Goal: Obtain resource: Download file/media

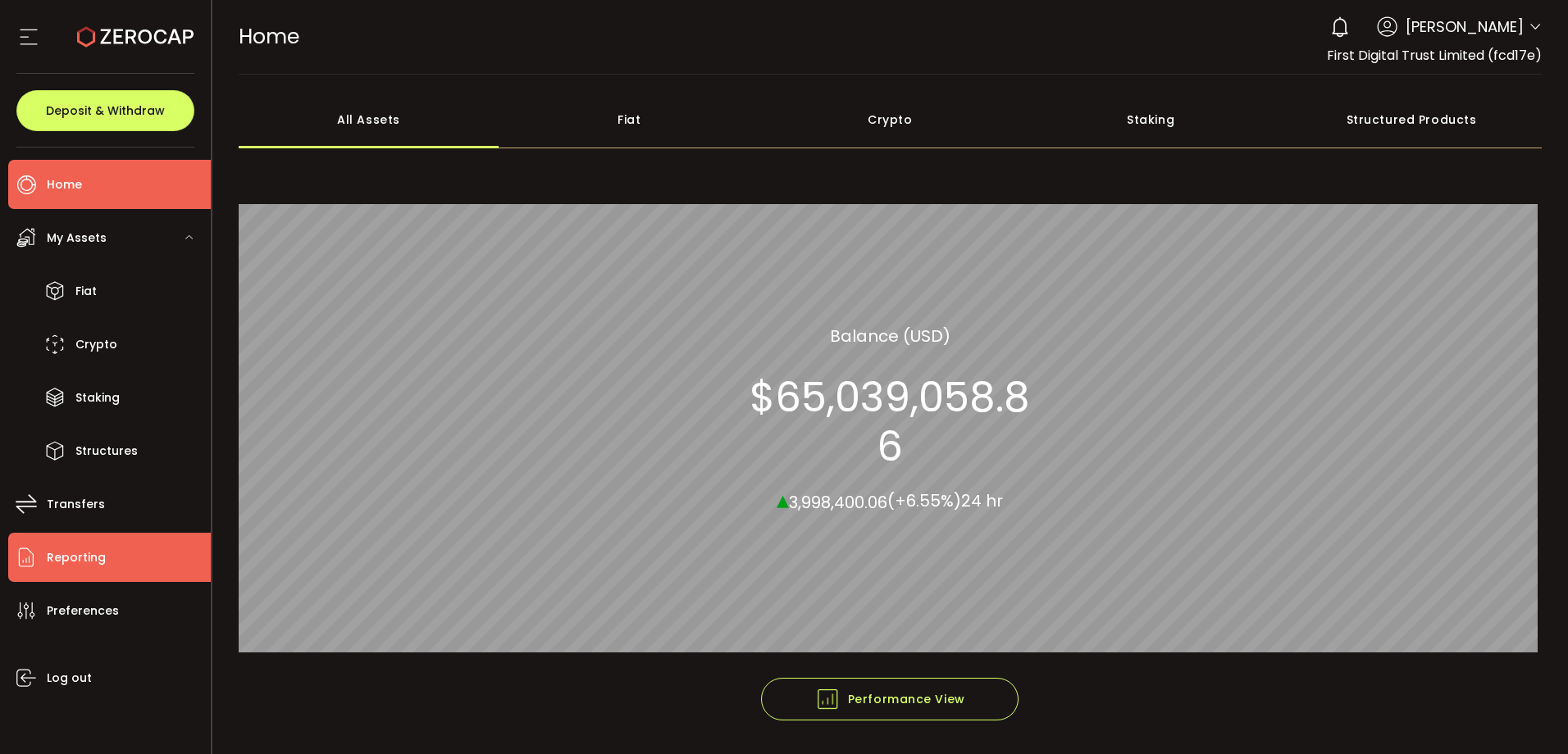
click at [98, 554] on span "Reporting" at bounding box center [76, 558] width 59 height 24
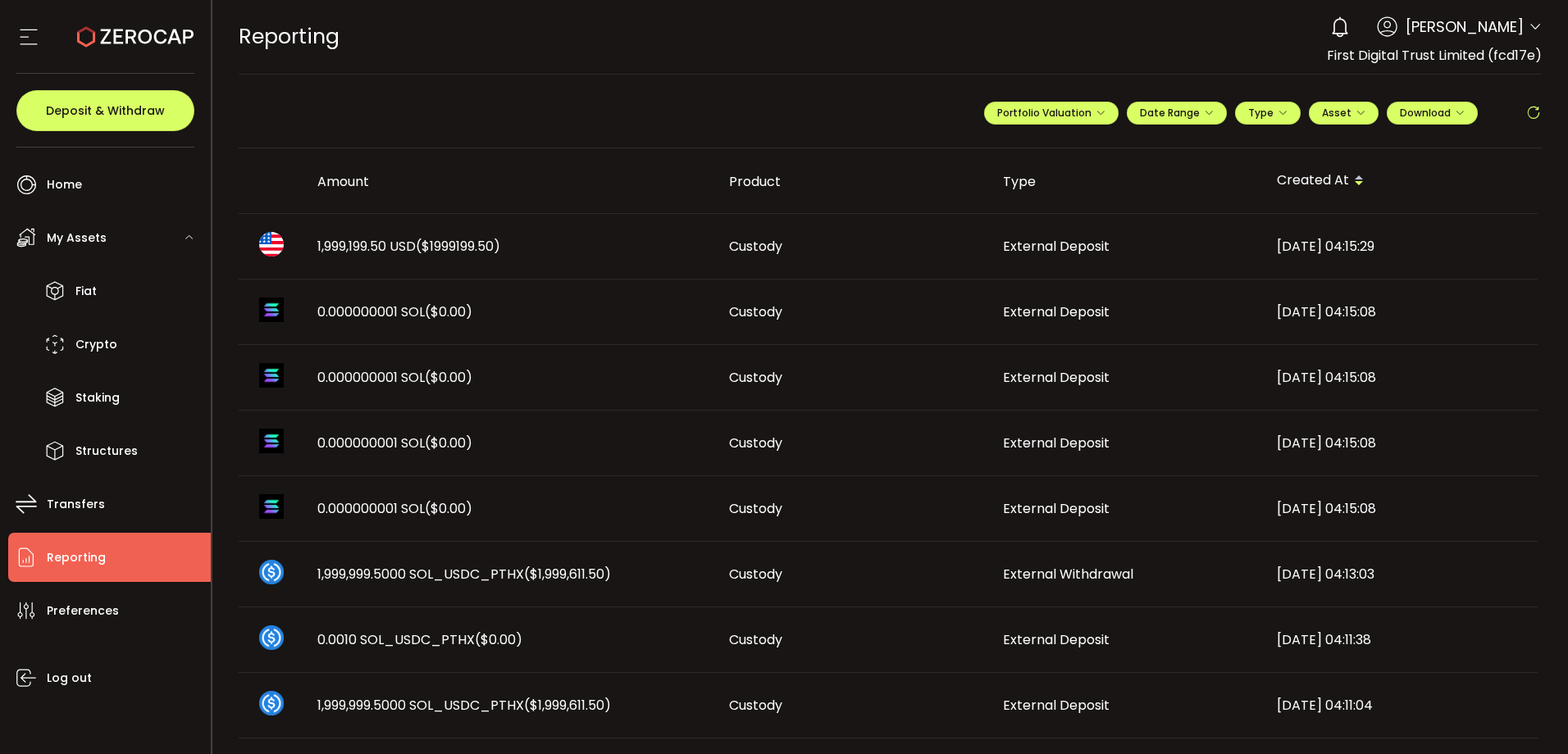
click at [520, 241] on div "1,999,199.50 USD ($1999199.50)" at bounding box center [510, 246] width 412 height 19
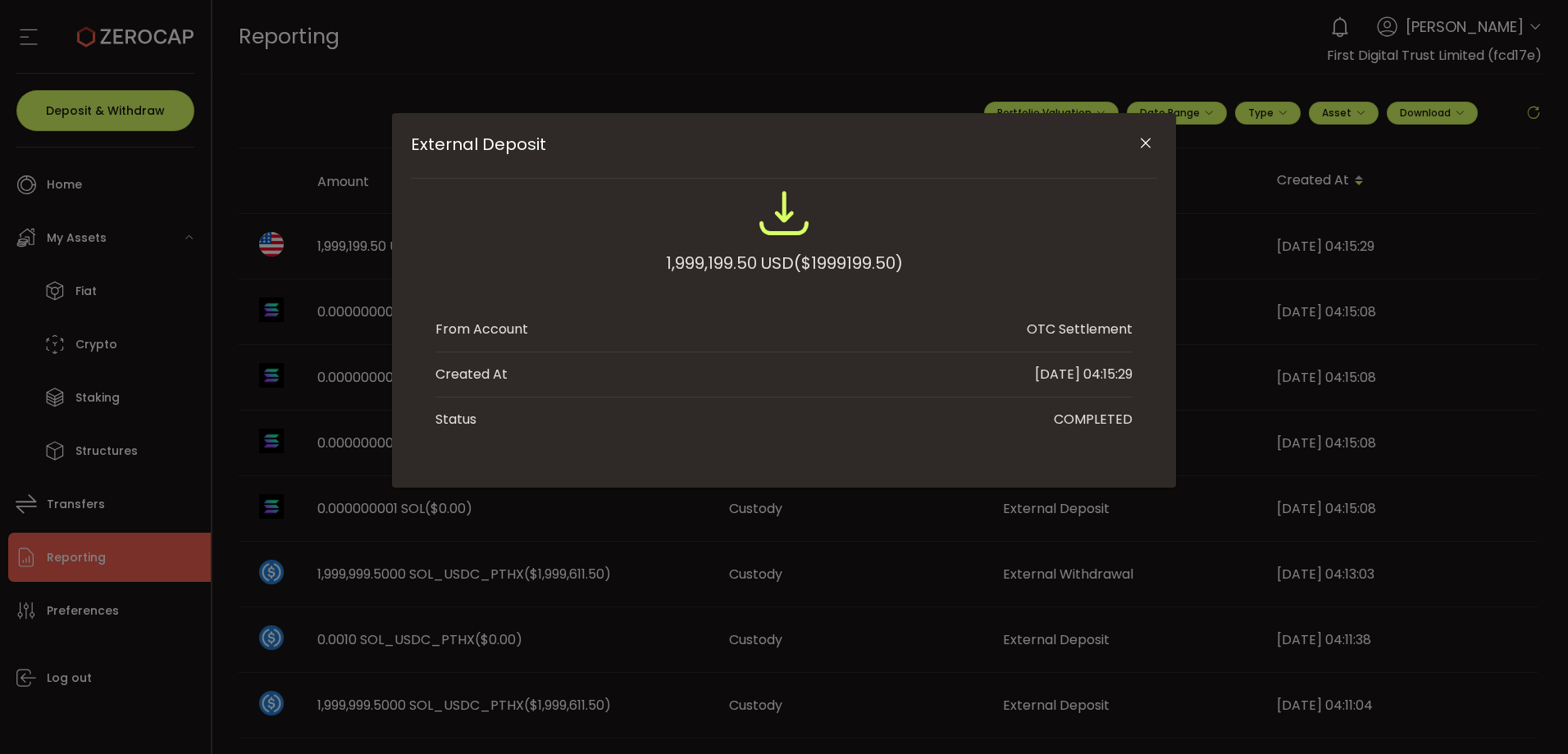
click at [868, 266] on span "($1999199.50)" at bounding box center [848, 263] width 109 height 29
copy span "1999199.50"
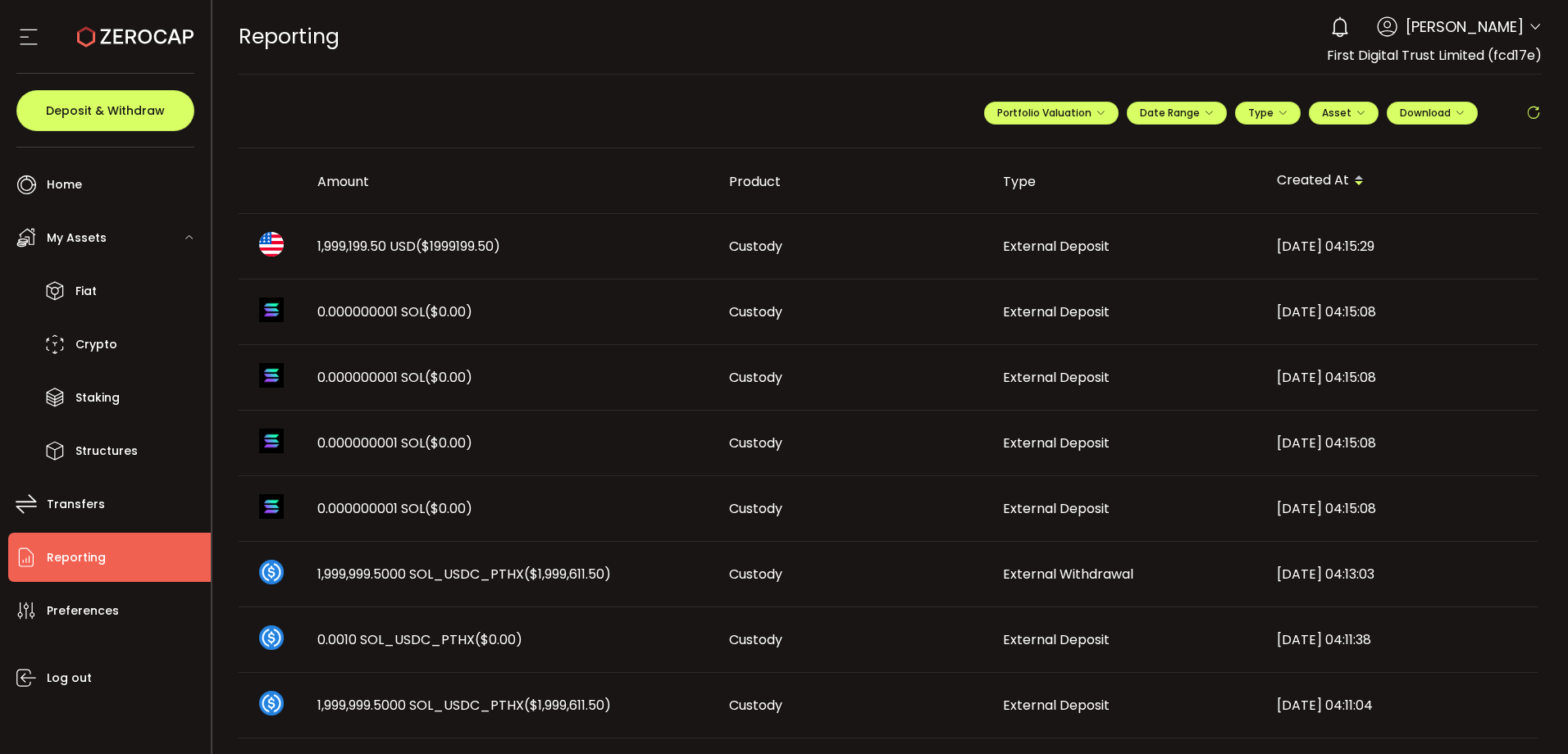
click at [1526, 106] on icon at bounding box center [1533, 113] width 16 height 16
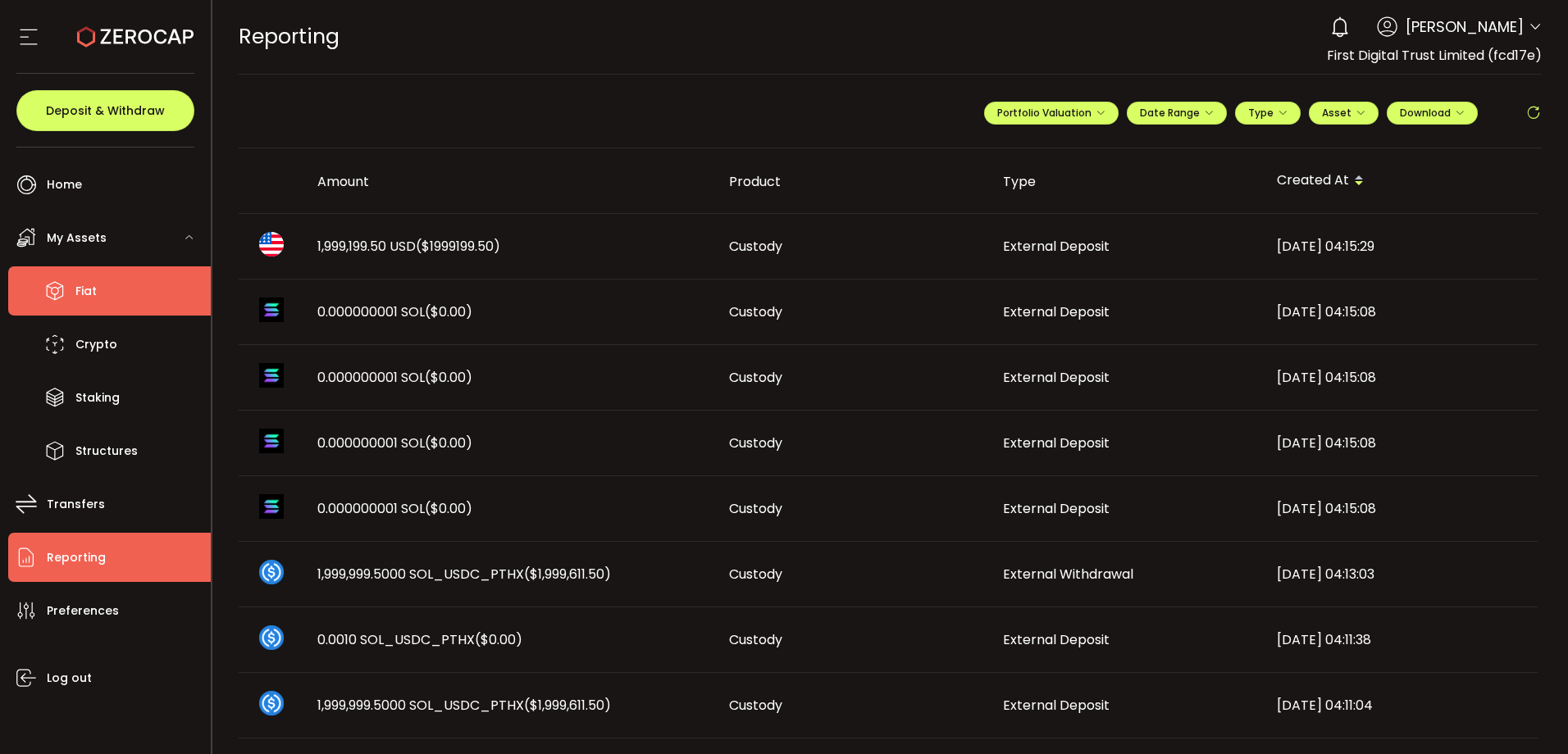
click at [115, 285] on li "Fiat" at bounding box center [109, 291] width 202 height 49
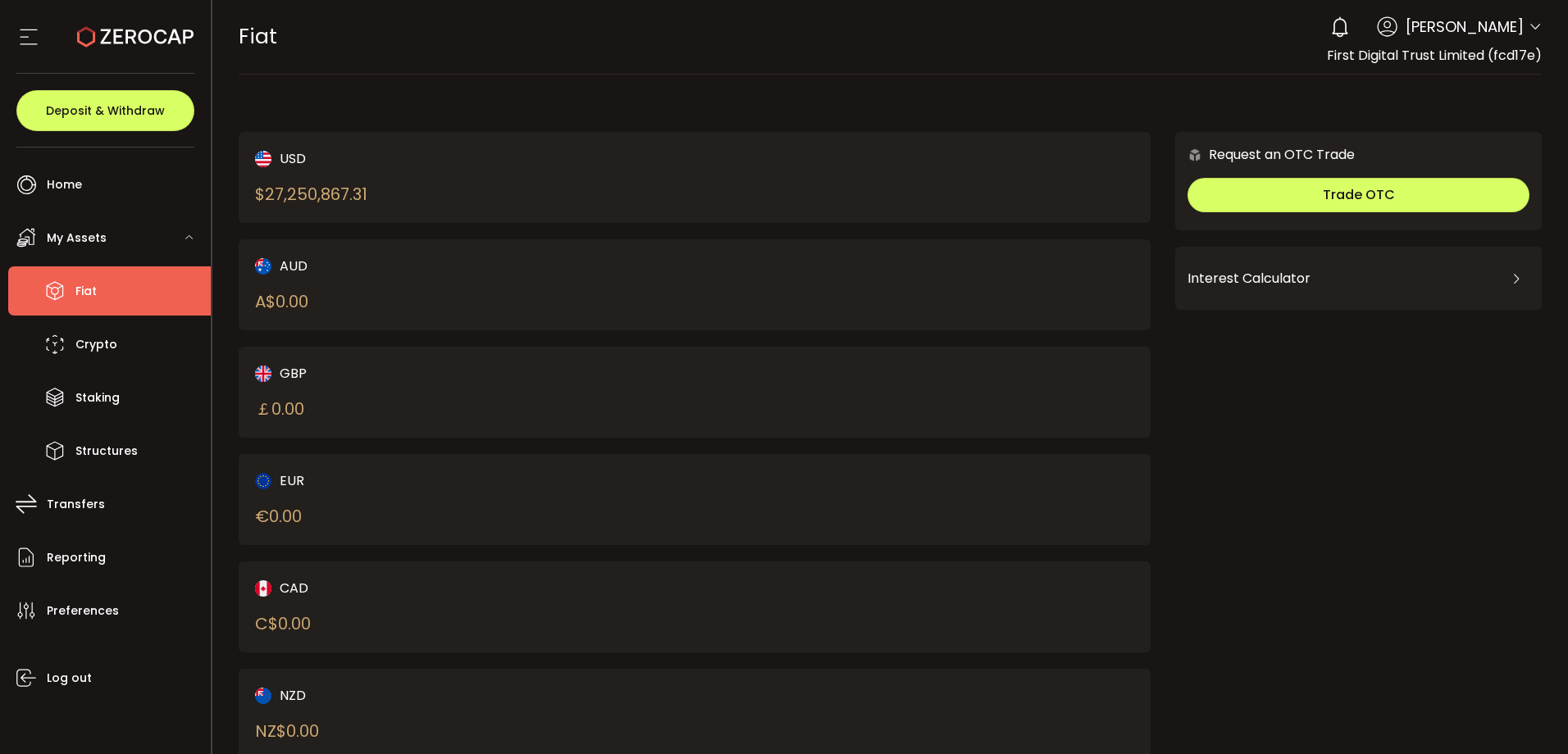
scroll to position [55, 0]
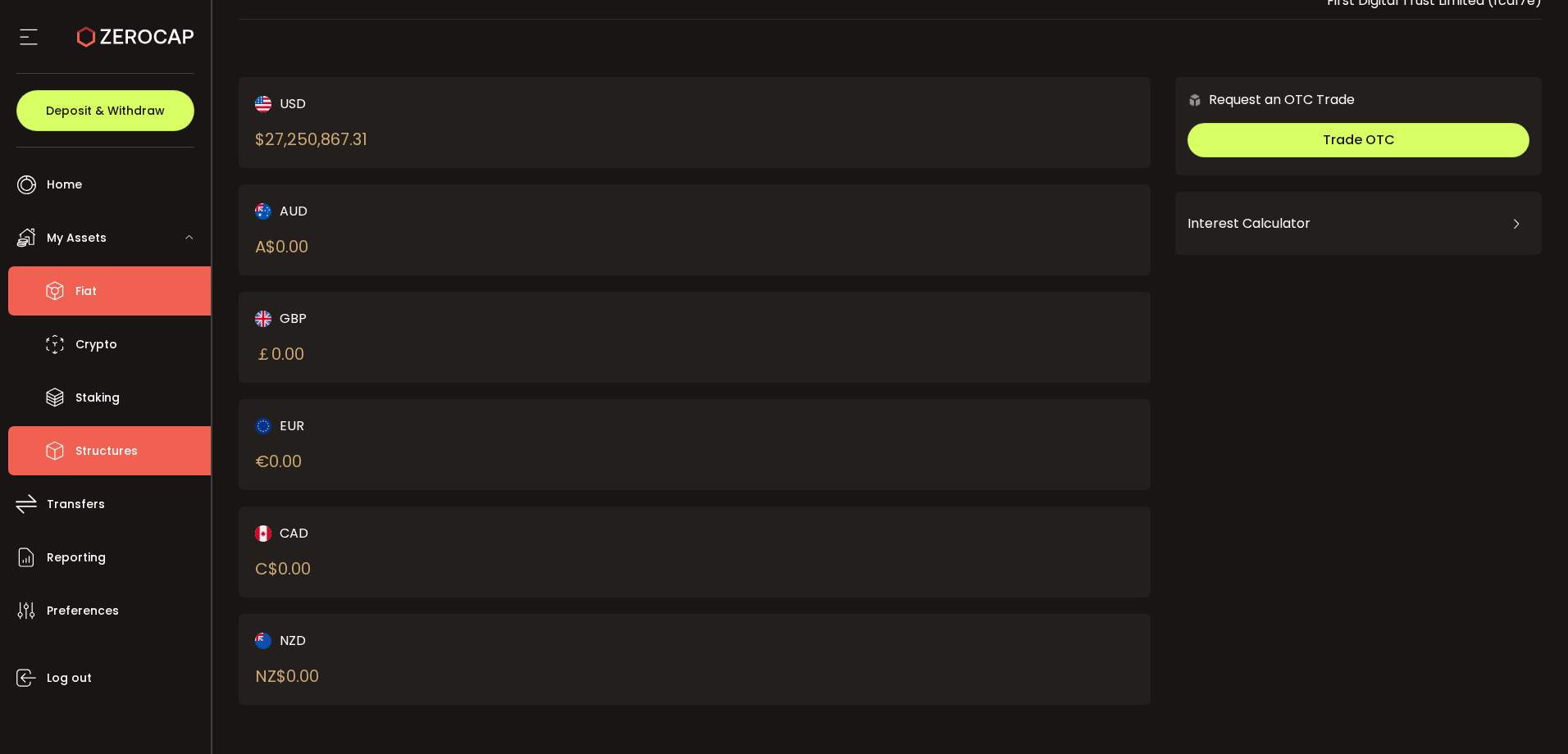
click at [103, 448] on span "Structures" at bounding box center [106, 451] width 62 height 24
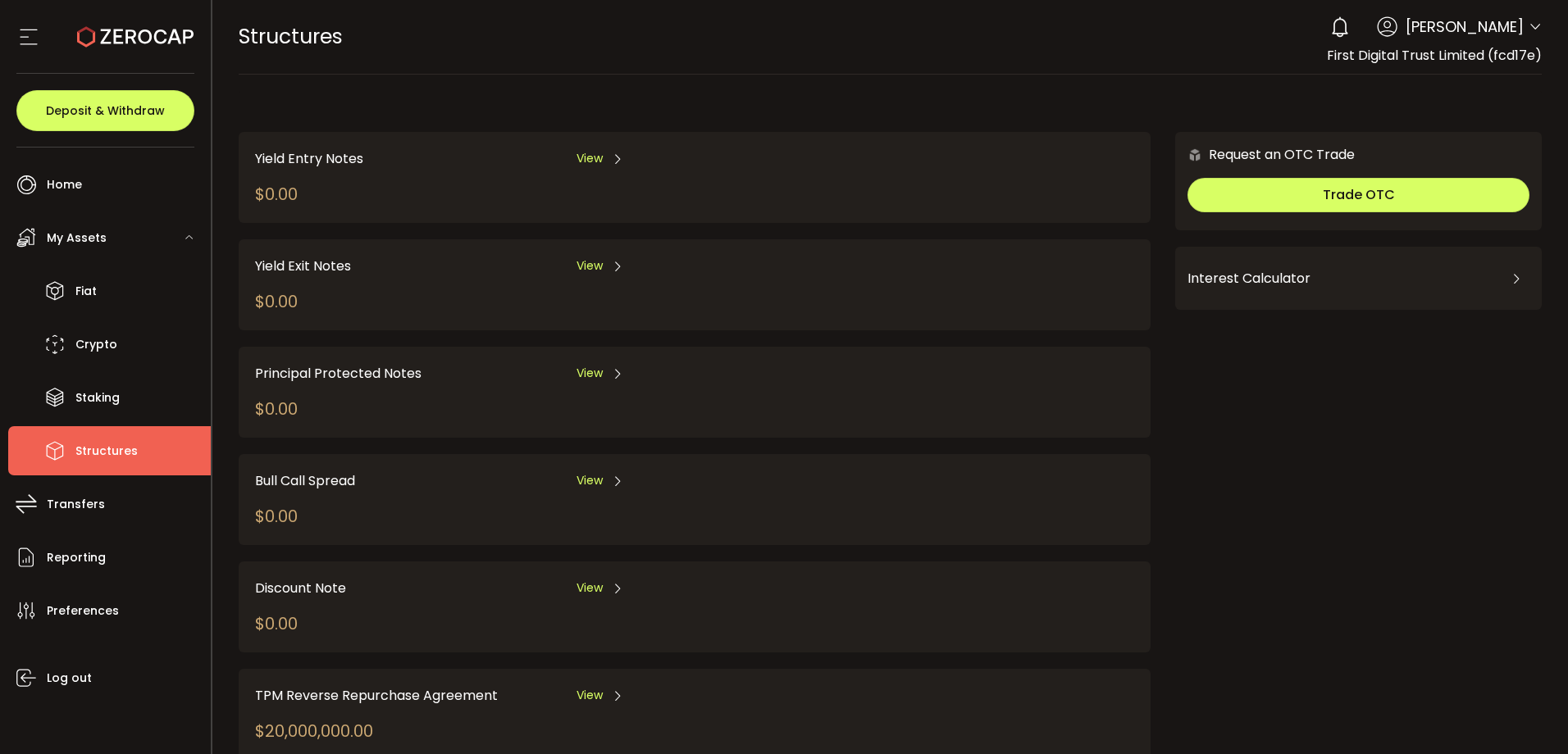
scroll to position [162, 0]
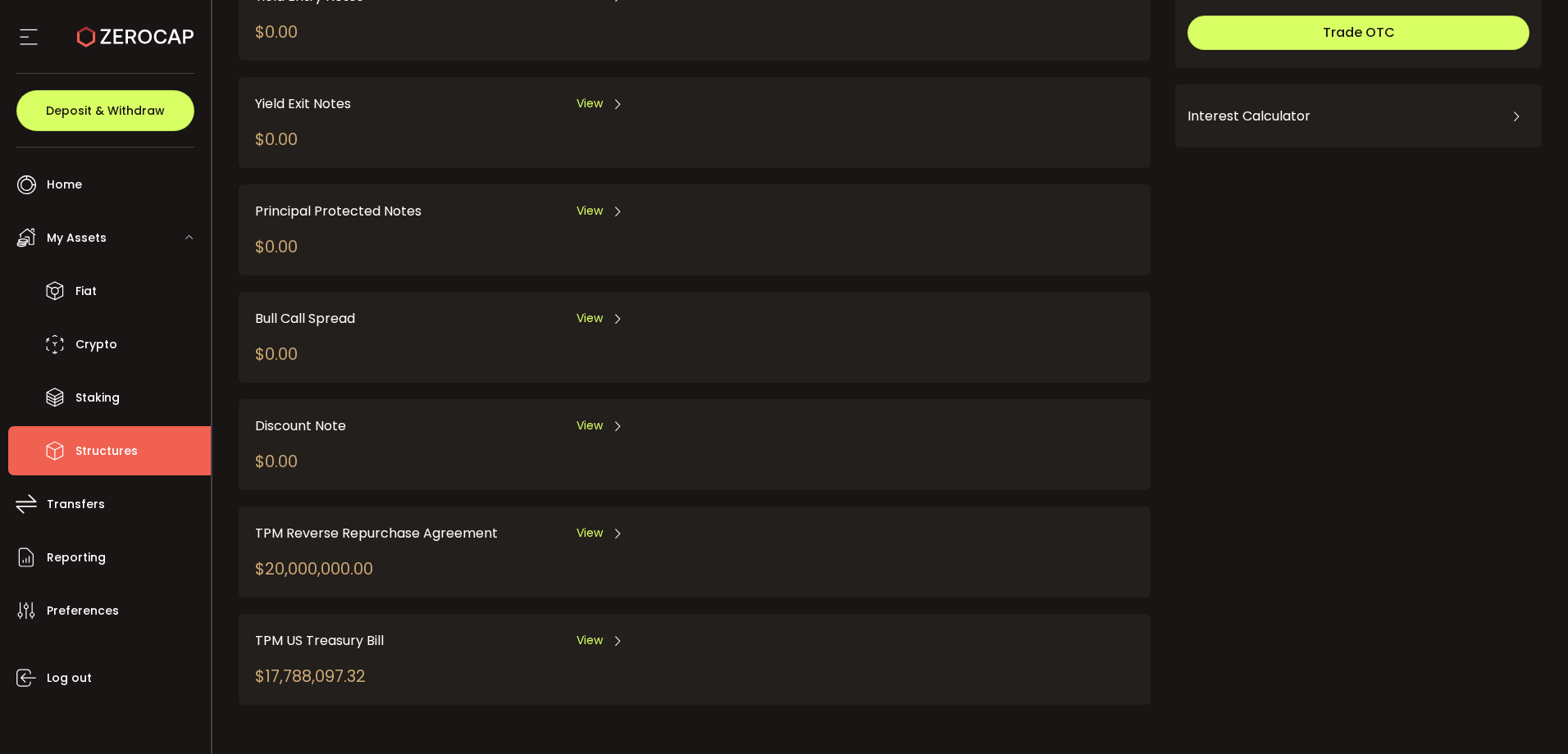
click at [589, 532] on span "View" at bounding box center [589, 533] width 27 height 17
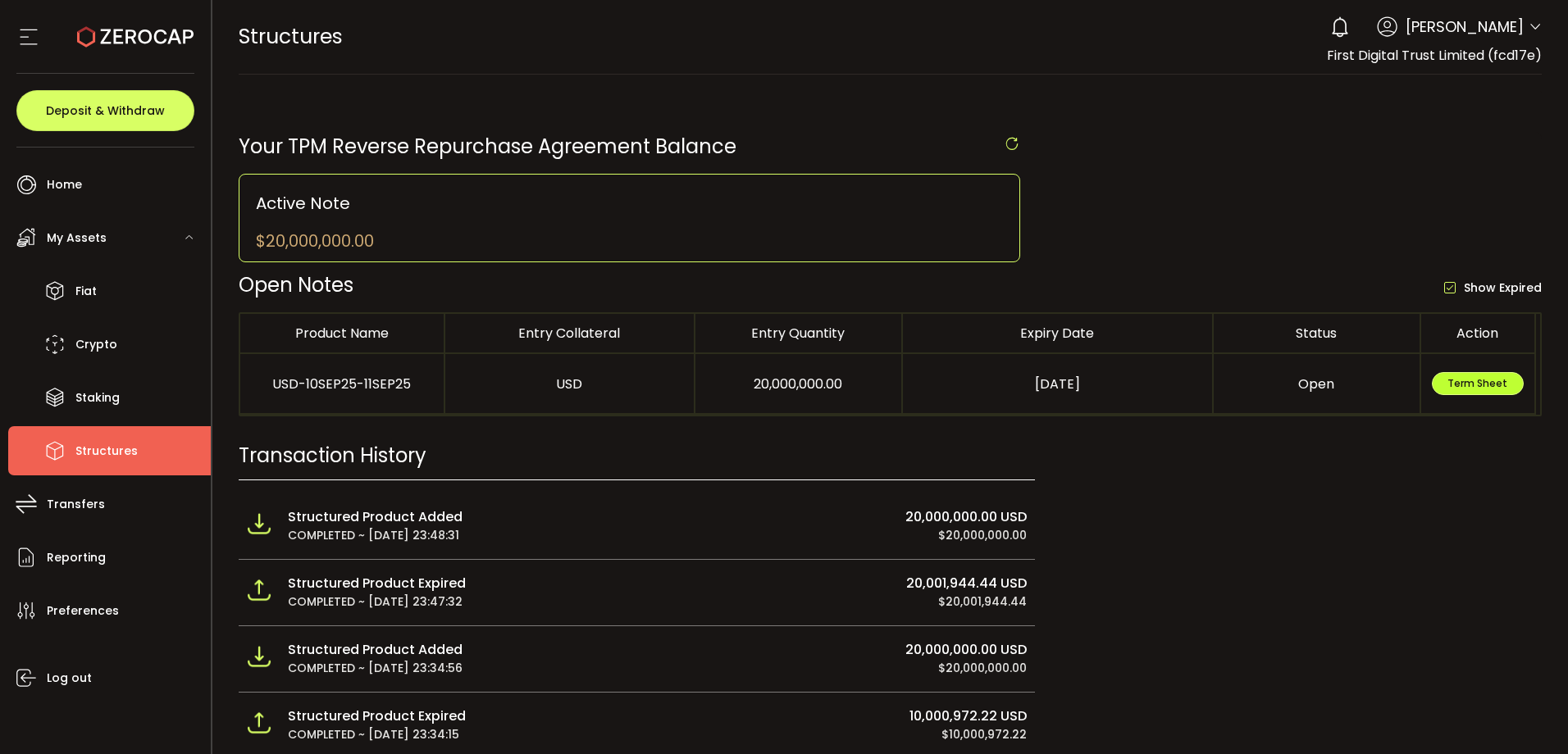
click at [1464, 370] on td "Term Sheet" at bounding box center [1477, 384] width 114 height 60
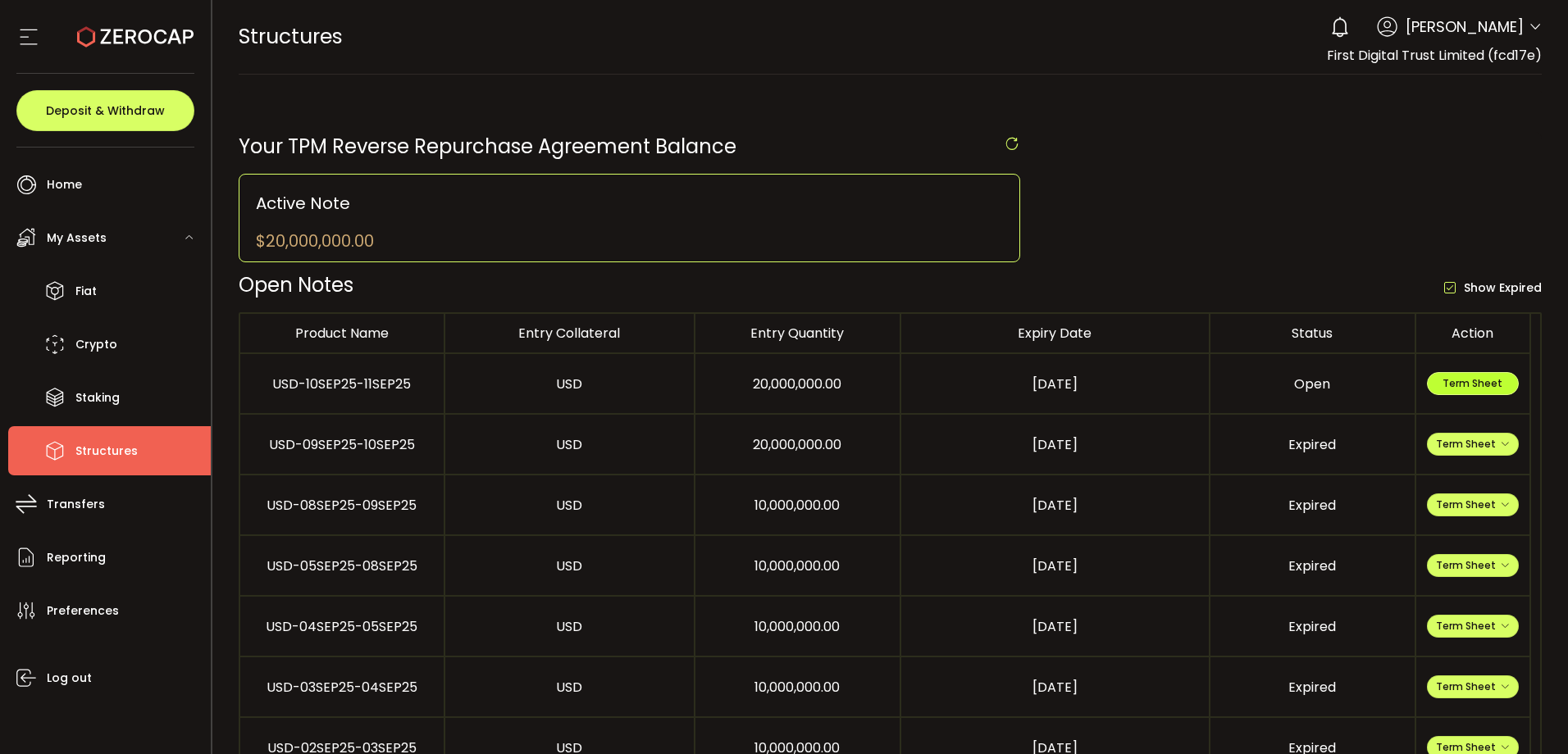
click at [1465, 378] on span "Term Sheet" at bounding box center [1471, 382] width 59 height 14
click at [1488, 434] on button "Term Sheet" at bounding box center [1472, 444] width 92 height 23
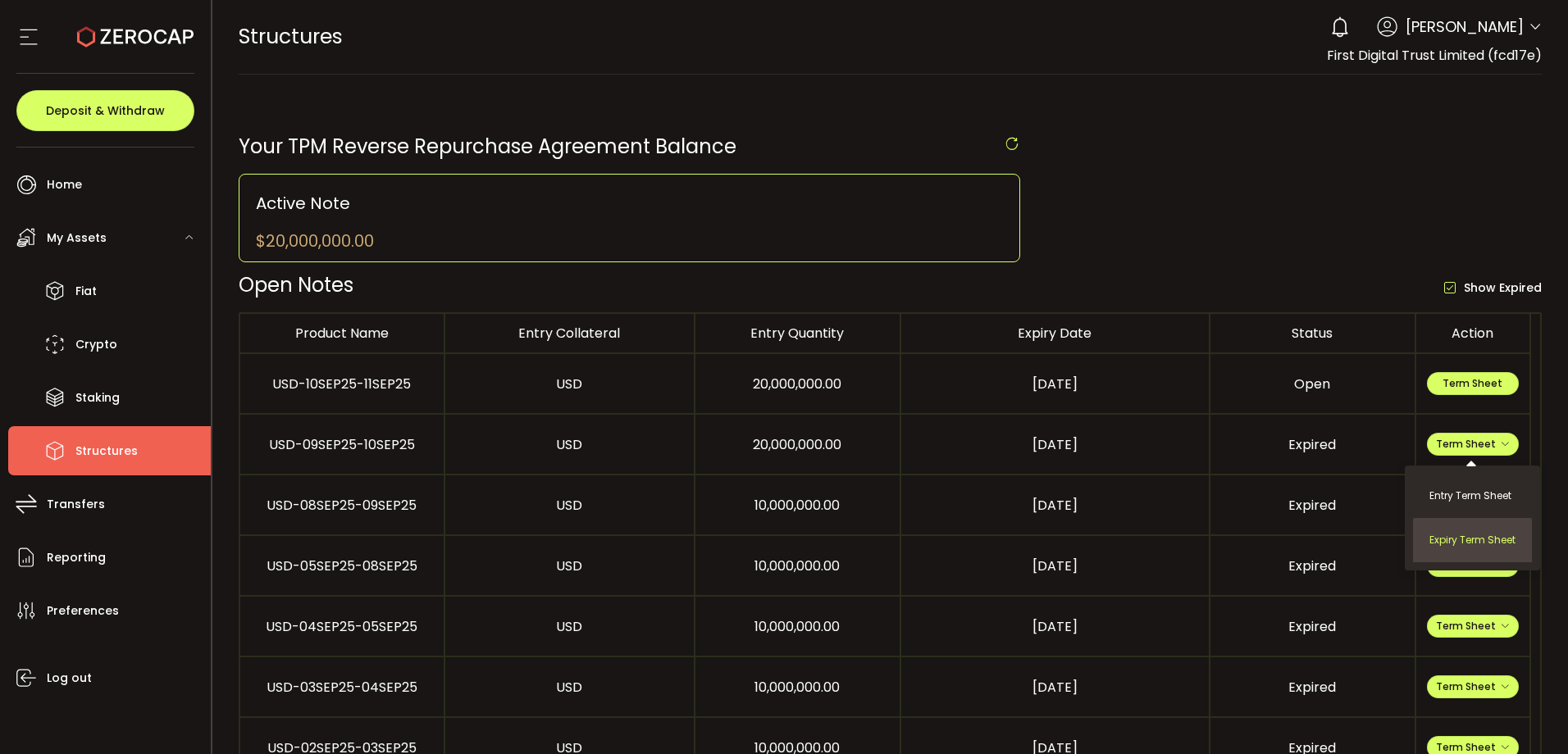
click at [1442, 546] on li "Expiry Term Sheet" at bounding box center [1472, 540] width 119 height 44
